Goal: Task Accomplishment & Management: Complete application form

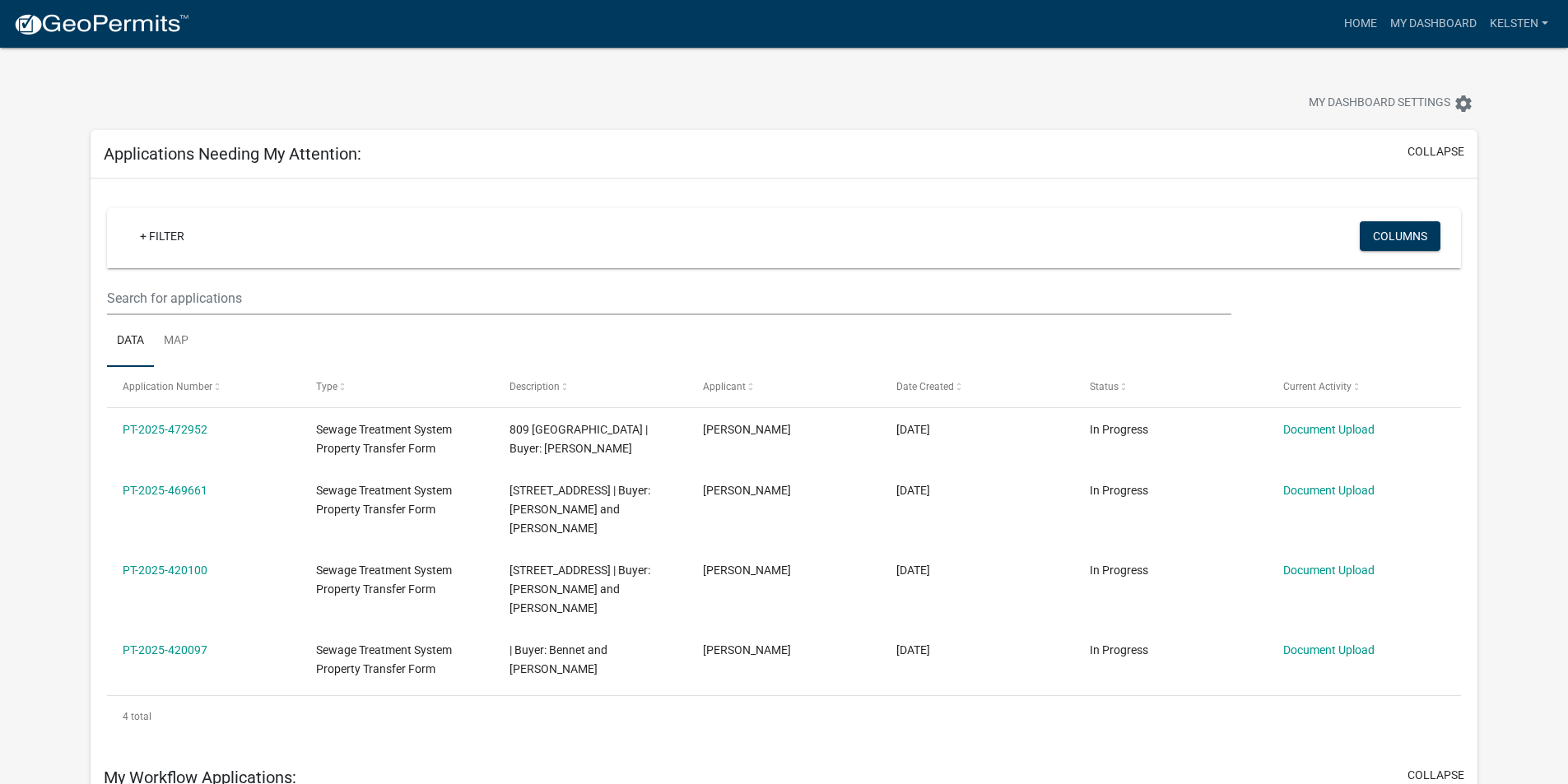
select select "3: 100"
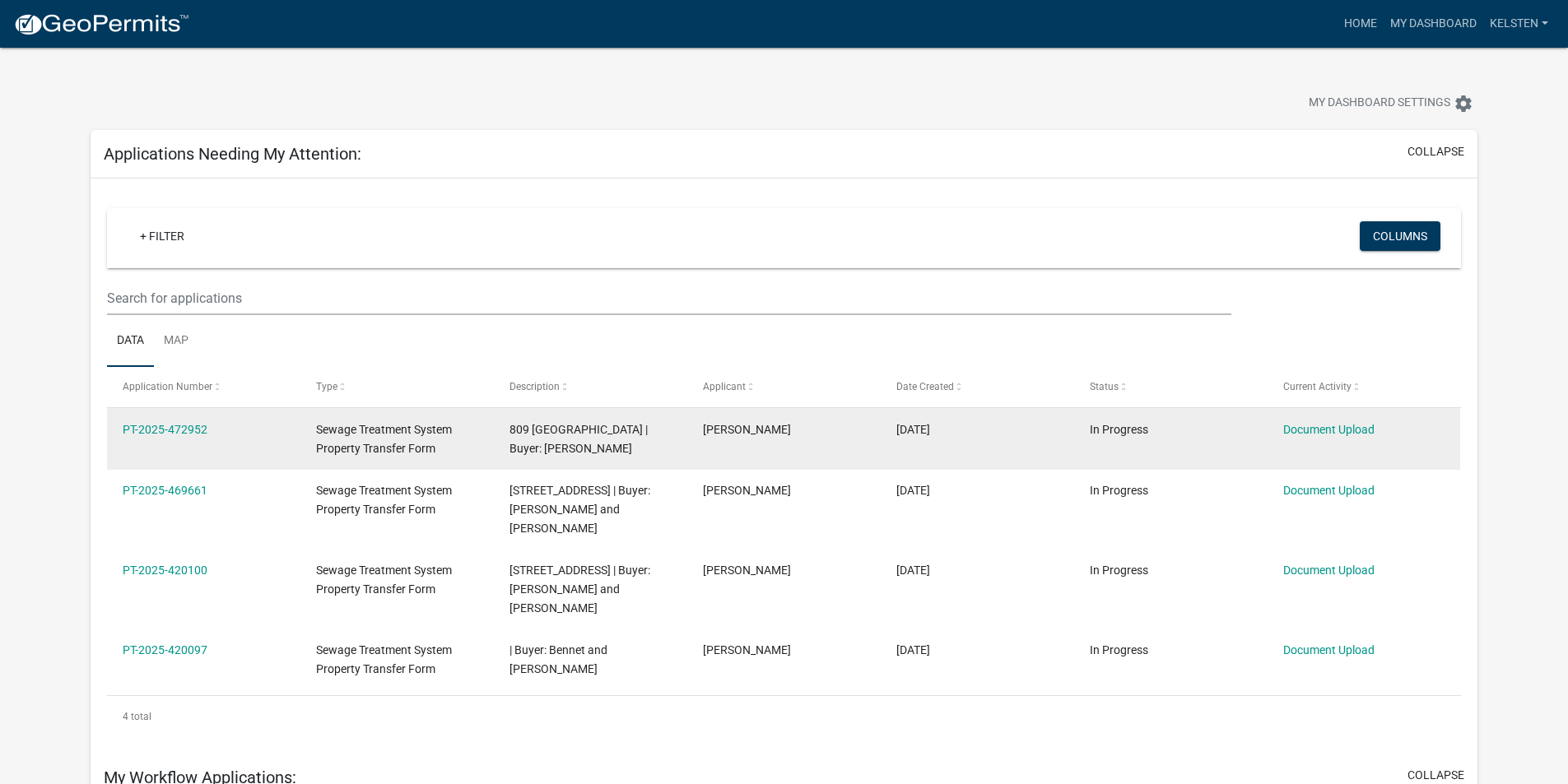
click at [188, 450] on datatable-body-cell "PT-2025-472952" at bounding box center [203, 438] width 193 height 61
click at [180, 424] on link "PT-2025-472952" at bounding box center [164, 429] width 85 height 14
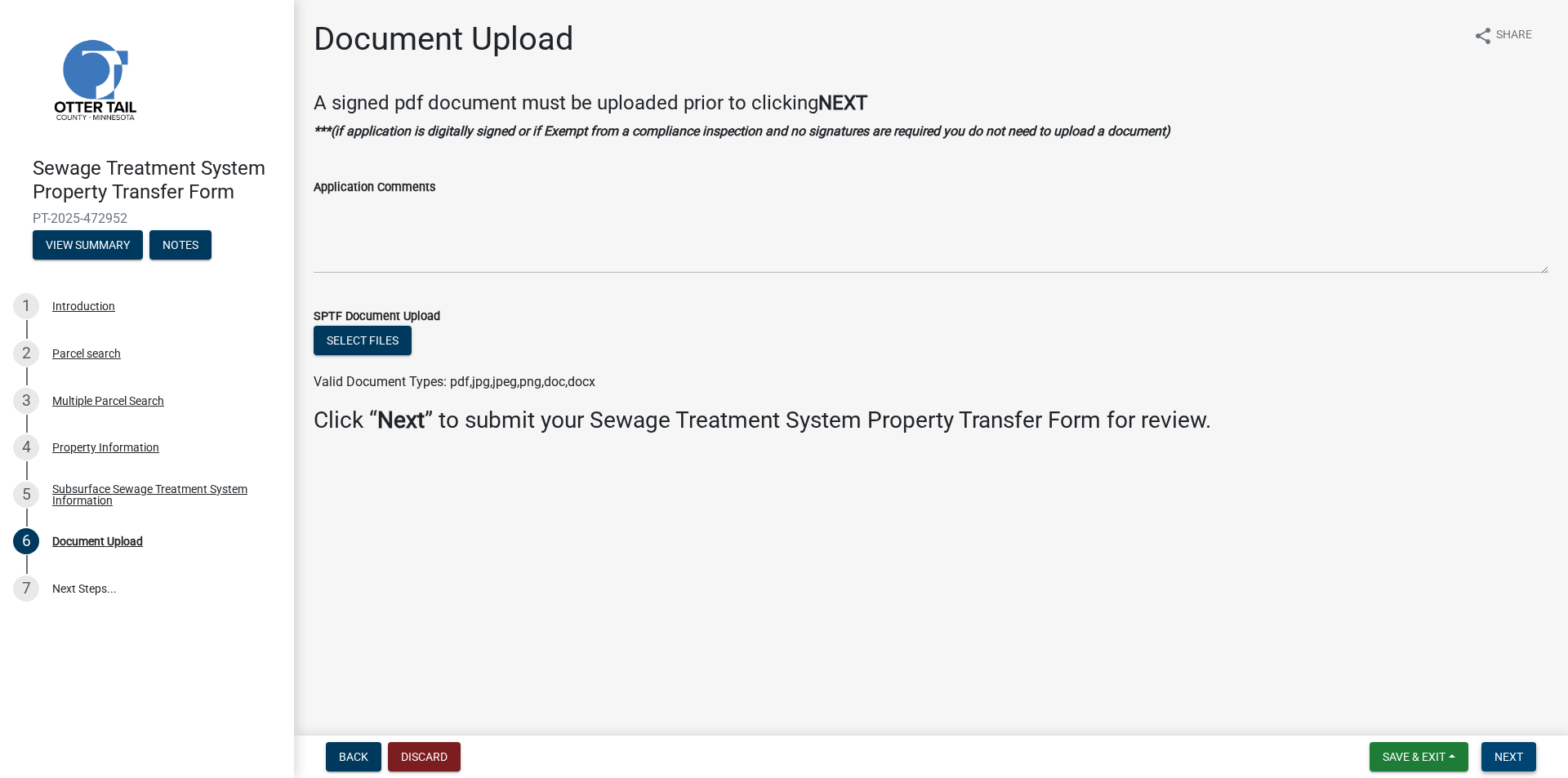
click at [1501, 755] on span "Next" at bounding box center [1509, 757] width 29 height 13
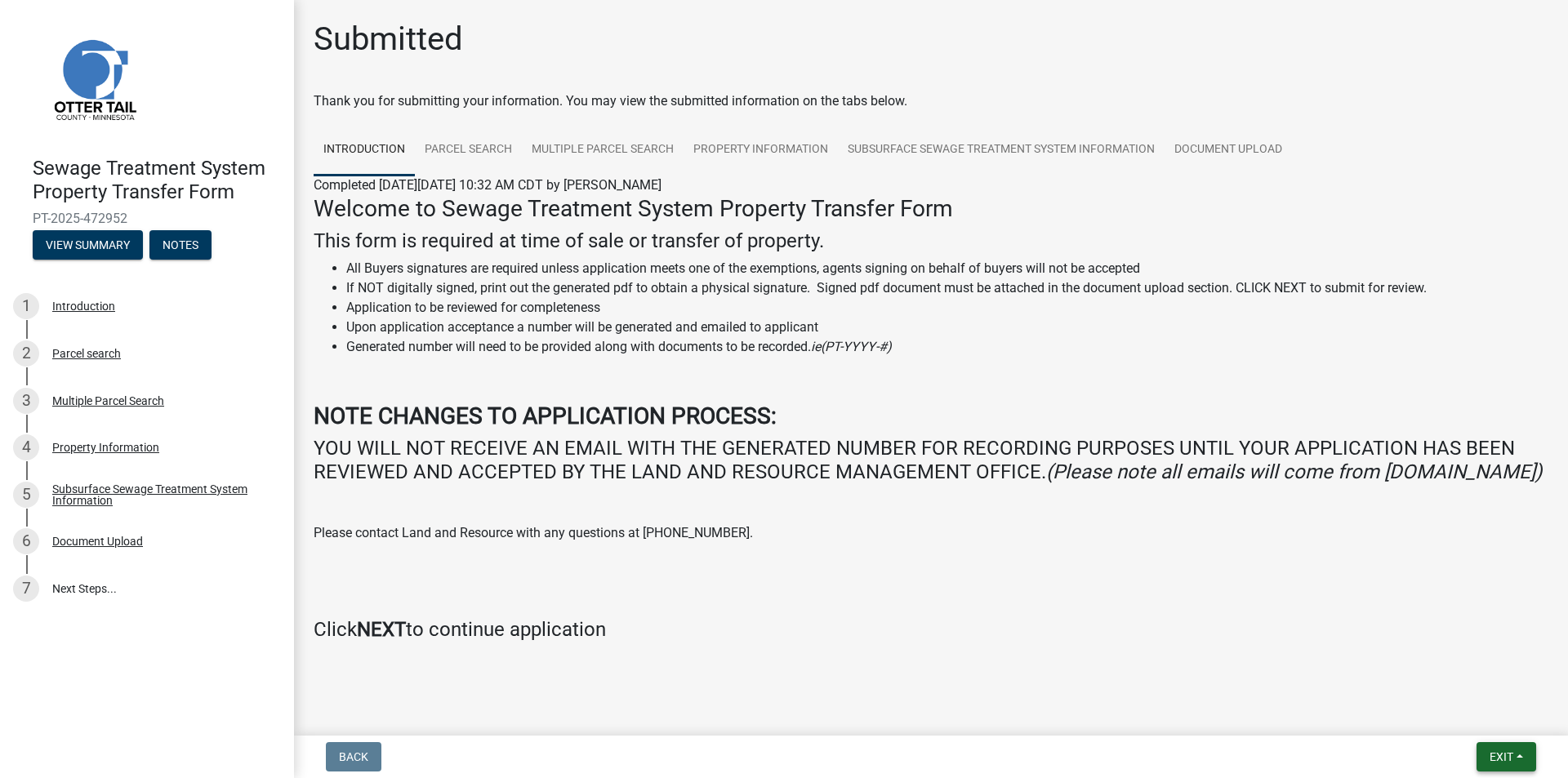
click at [1511, 747] on button "Exit" at bounding box center [1506, 757] width 60 height 29
click at [1493, 717] on button "Save & Exit" at bounding box center [1472, 714] width 131 height 40
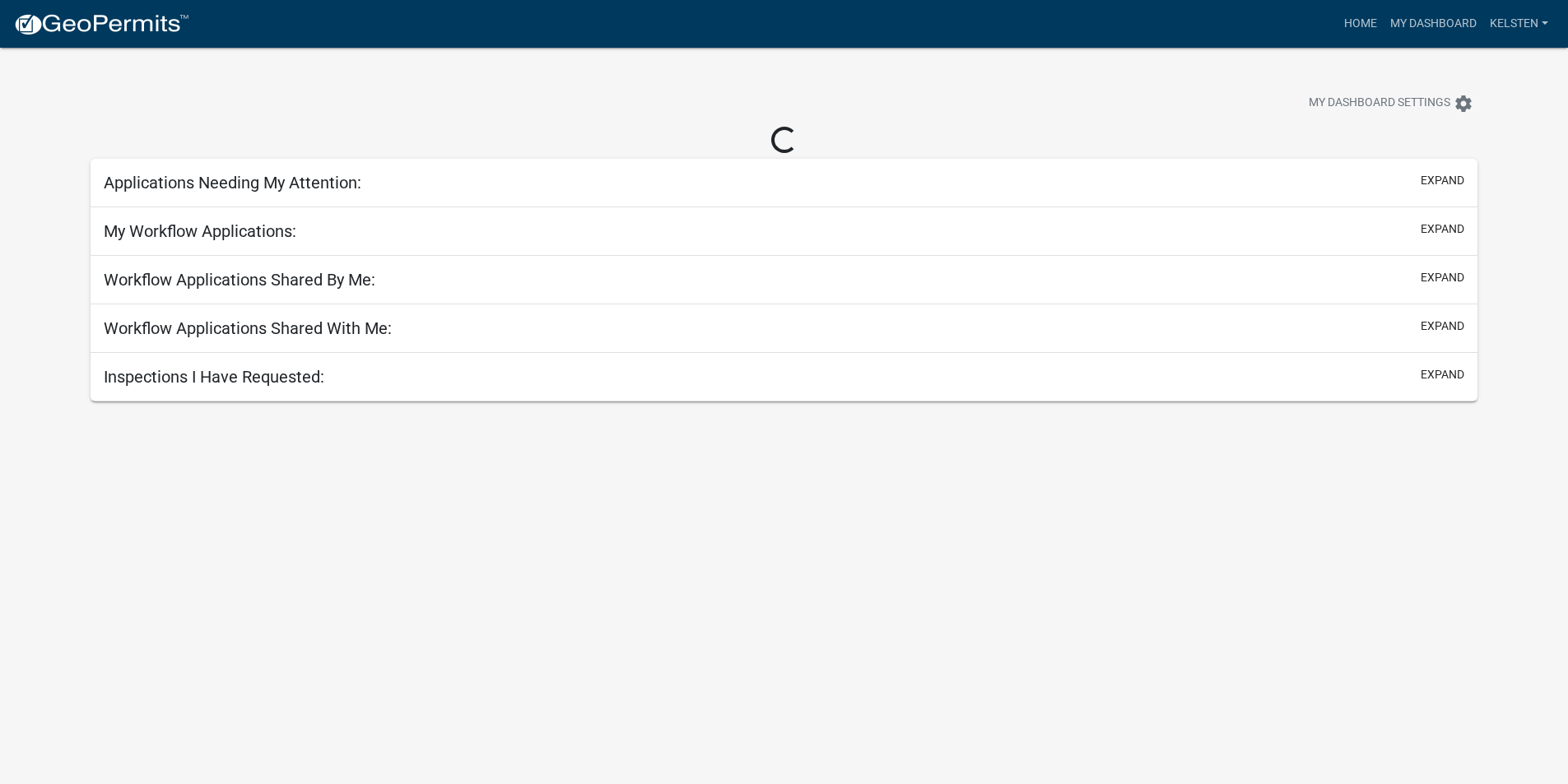
select select "3: 100"
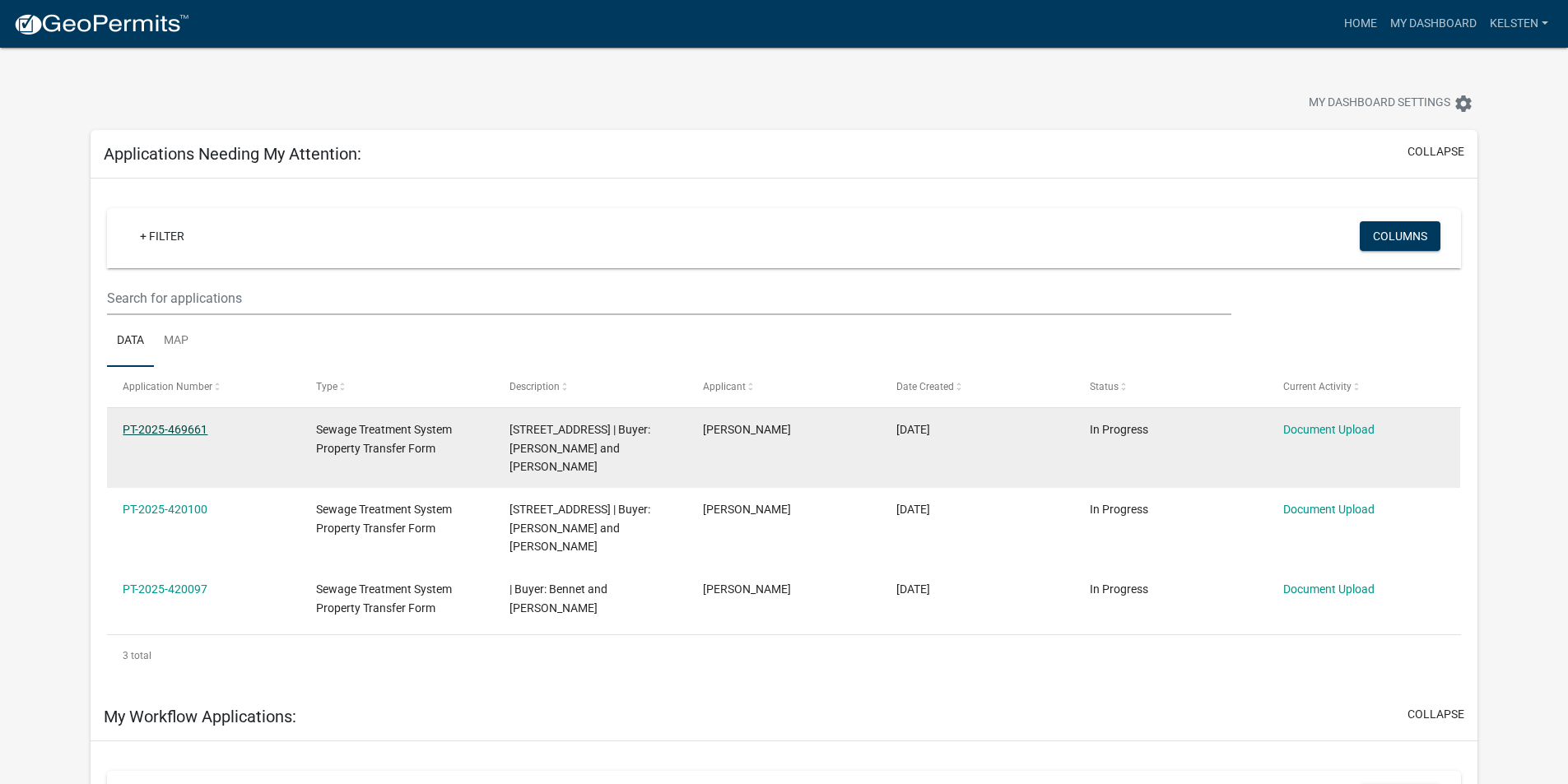
click at [157, 429] on link "PT-2025-469661" at bounding box center [164, 429] width 85 height 14
